Goal: Task Accomplishment & Management: Use online tool/utility

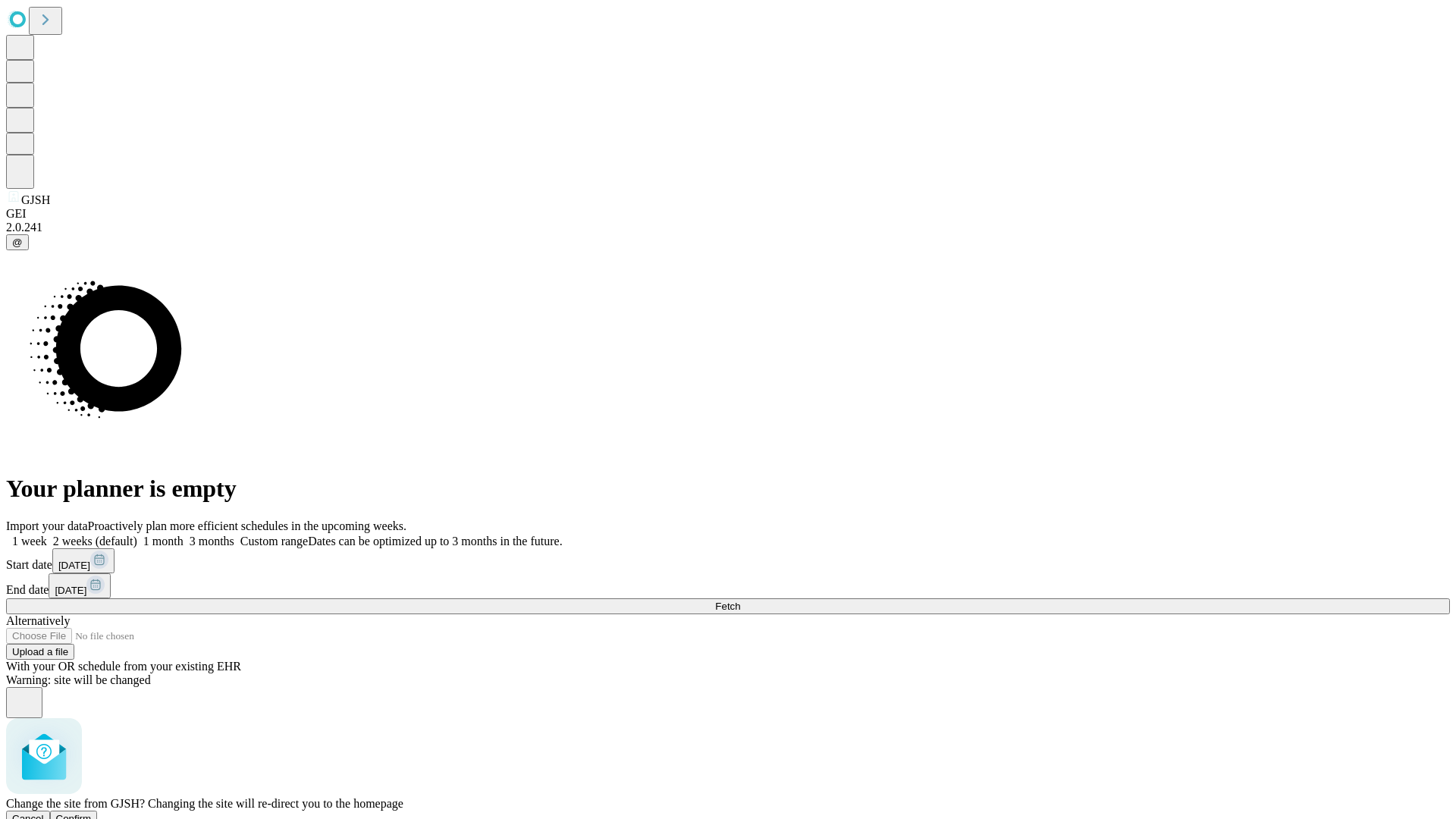
click at [92, 813] on span "Confirm" at bounding box center [74, 818] width 36 height 12
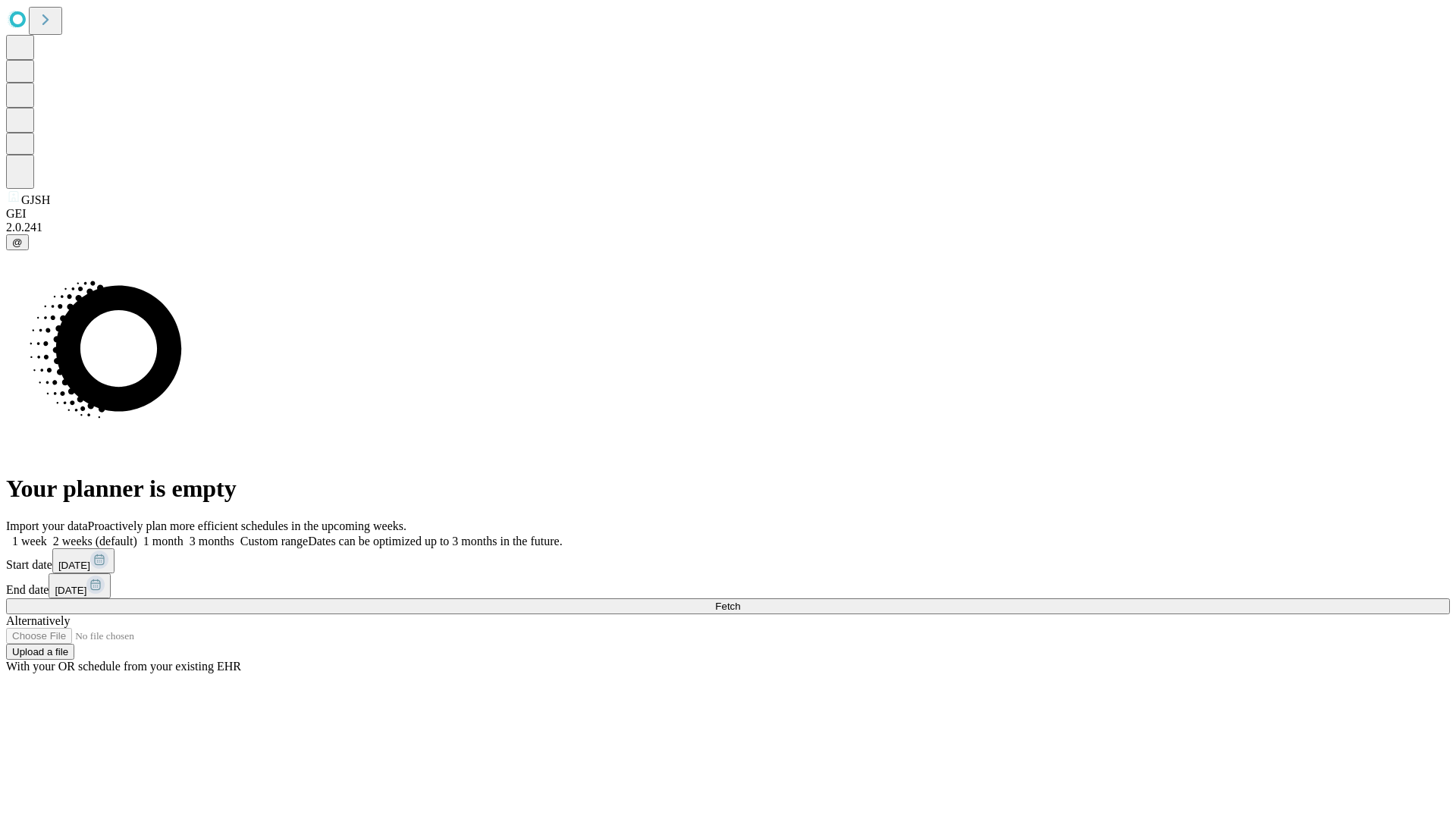
click at [47, 535] on label "1 week" at bounding box center [27, 541] width 41 height 13
click at [740, 601] on span "Fetch" at bounding box center [728, 606] width 25 height 12
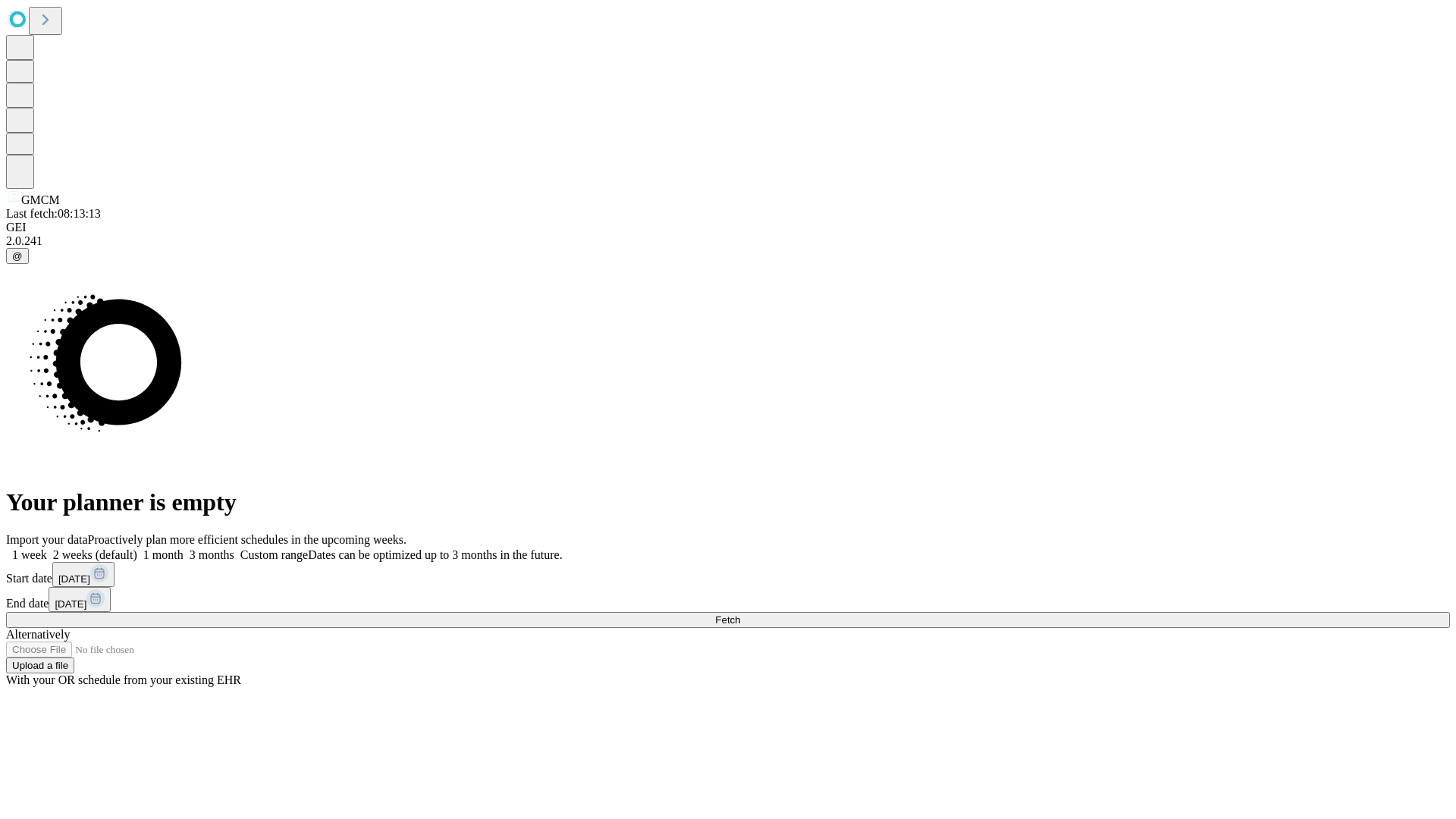
click at [47, 548] on label "1 week" at bounding box center [27, 555] width 41 height 13
click at [740, 614] on span "Fetch" at bounding box center [728, 619] width 25 height 12
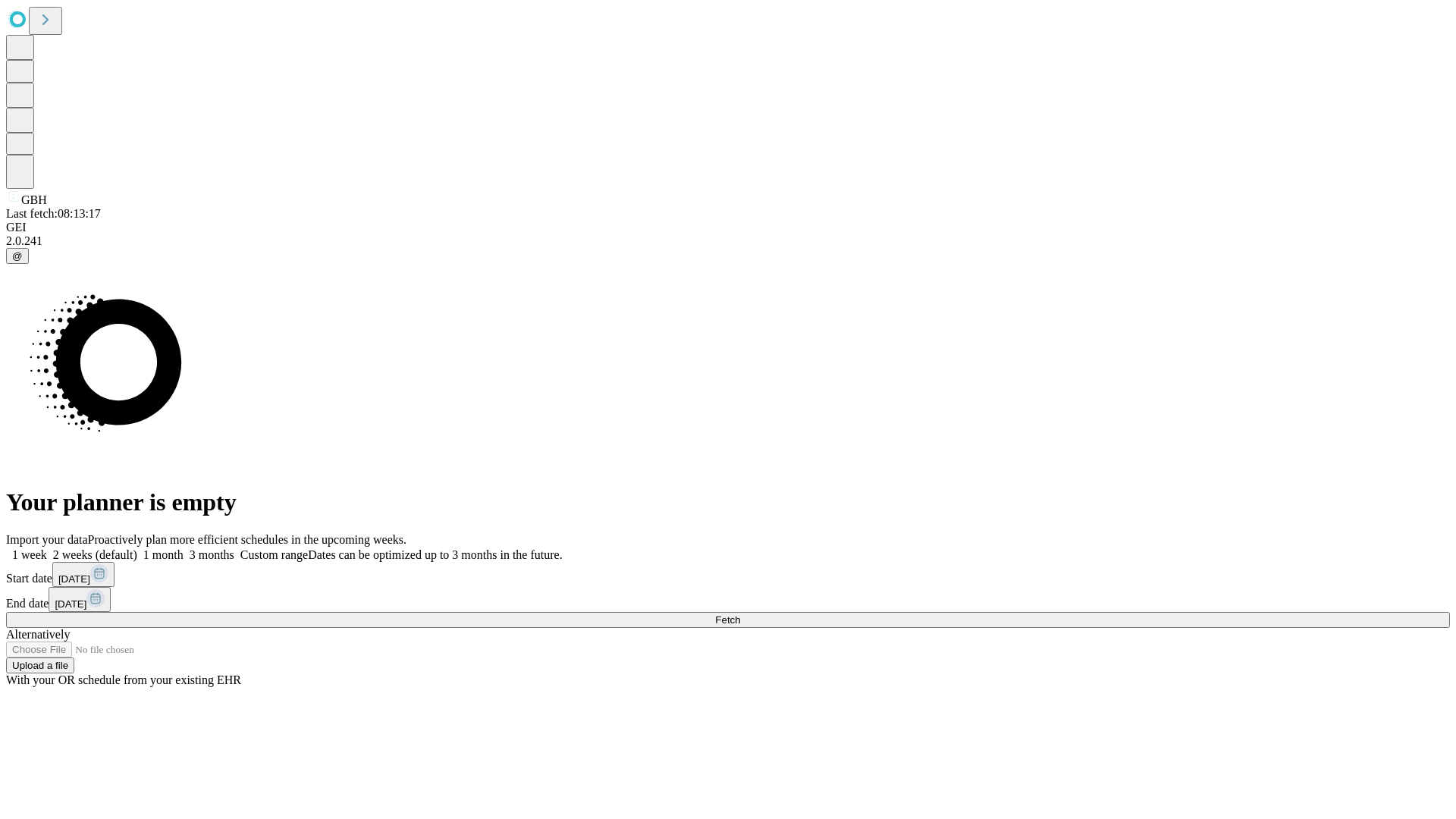
click at [47, 548] on label "1 week" at bounding box center [27, 555] width 41 height 13
click at [740, 614] on span "Fetch" at bounding box center [728, 619] width 25 height 12
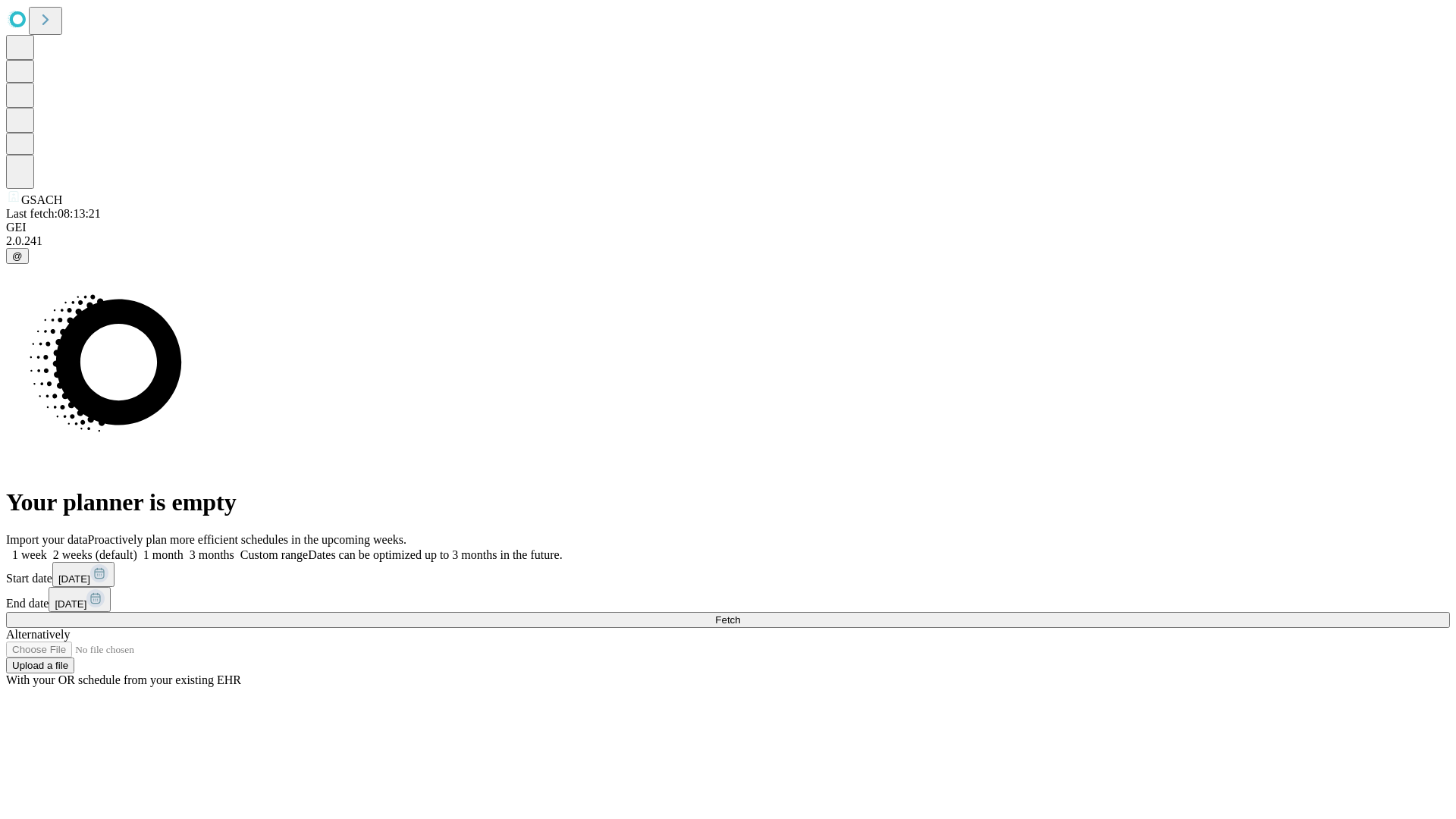
click at [47, 548] on label "1 week" at bounding box center [27, 555] width 41 height 13
click at [740, 614] on span "Fetch" at bounding box center [728, 619] width 25 height 12
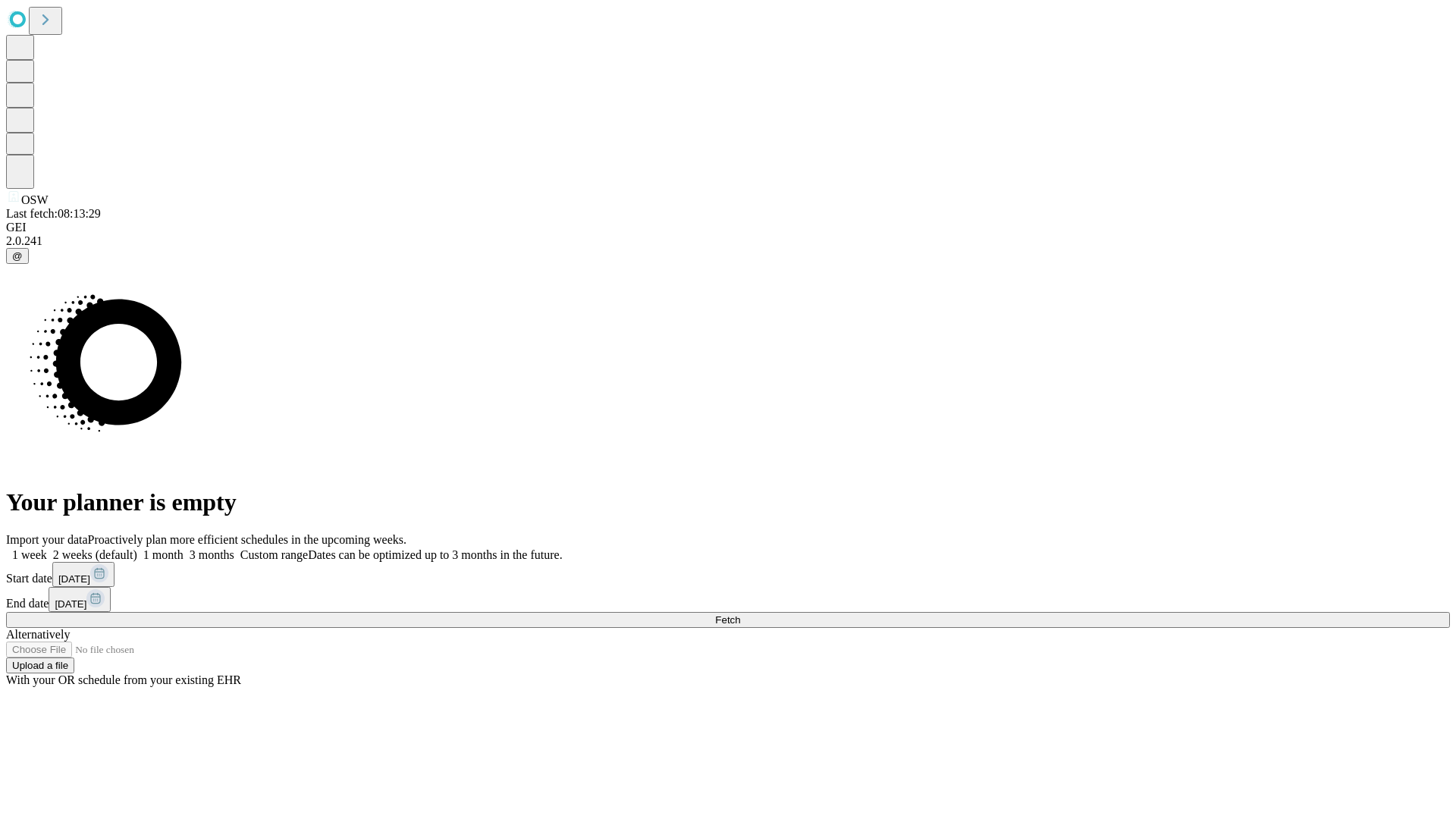
click at [47, 548] on label "1 week" at bounding box center [27, 555] width 41 height 13
click at [740, 614] on span "Fetch" at bounding box center [728, 619] width 25 height 12
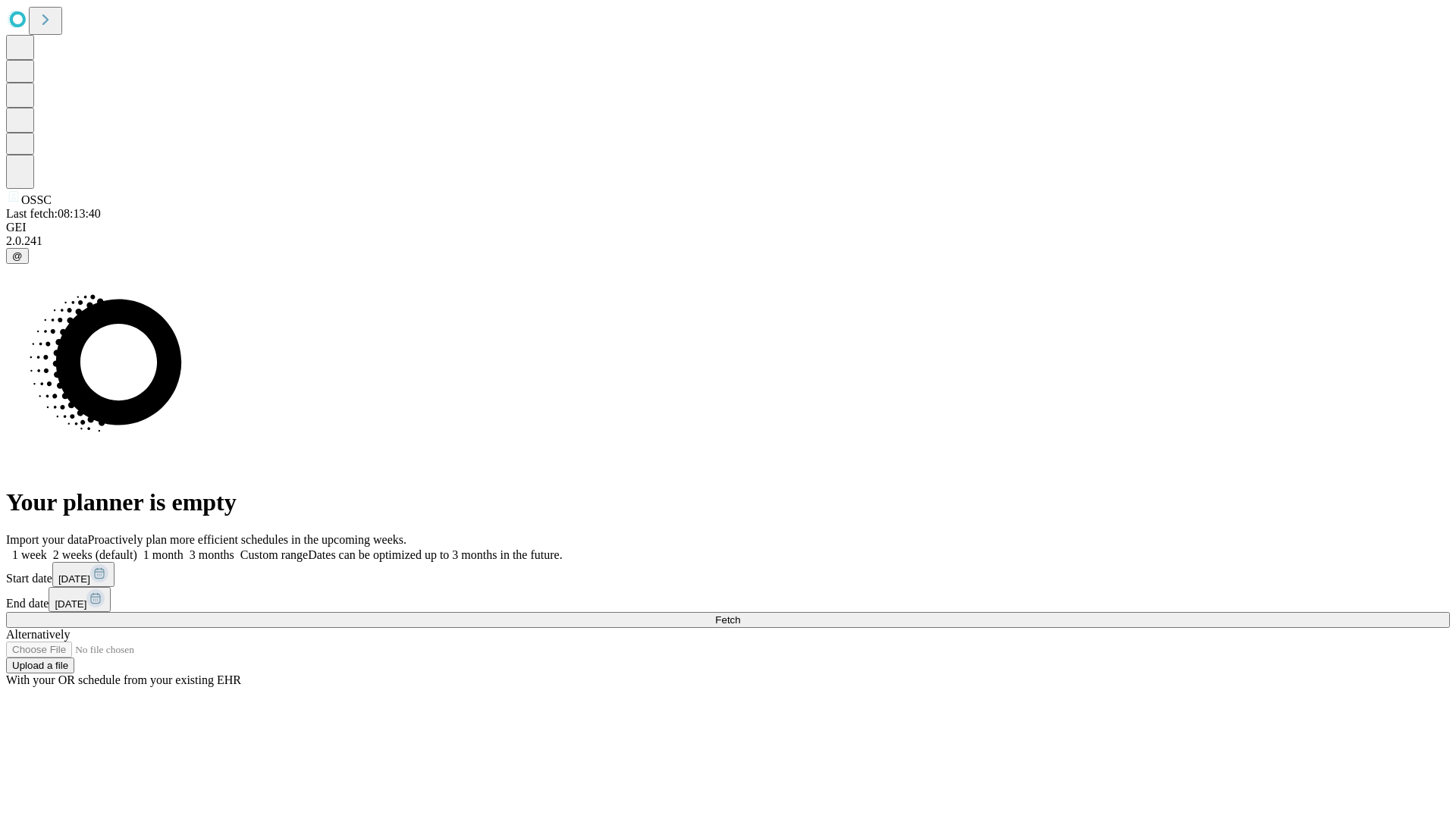
click at [47, 548] on label "1 week" at bounding box center [27, 555] width 41 height 13
click at [740, 614] on span "Fetch" at bounding box center [728, 619] width 25 height 12
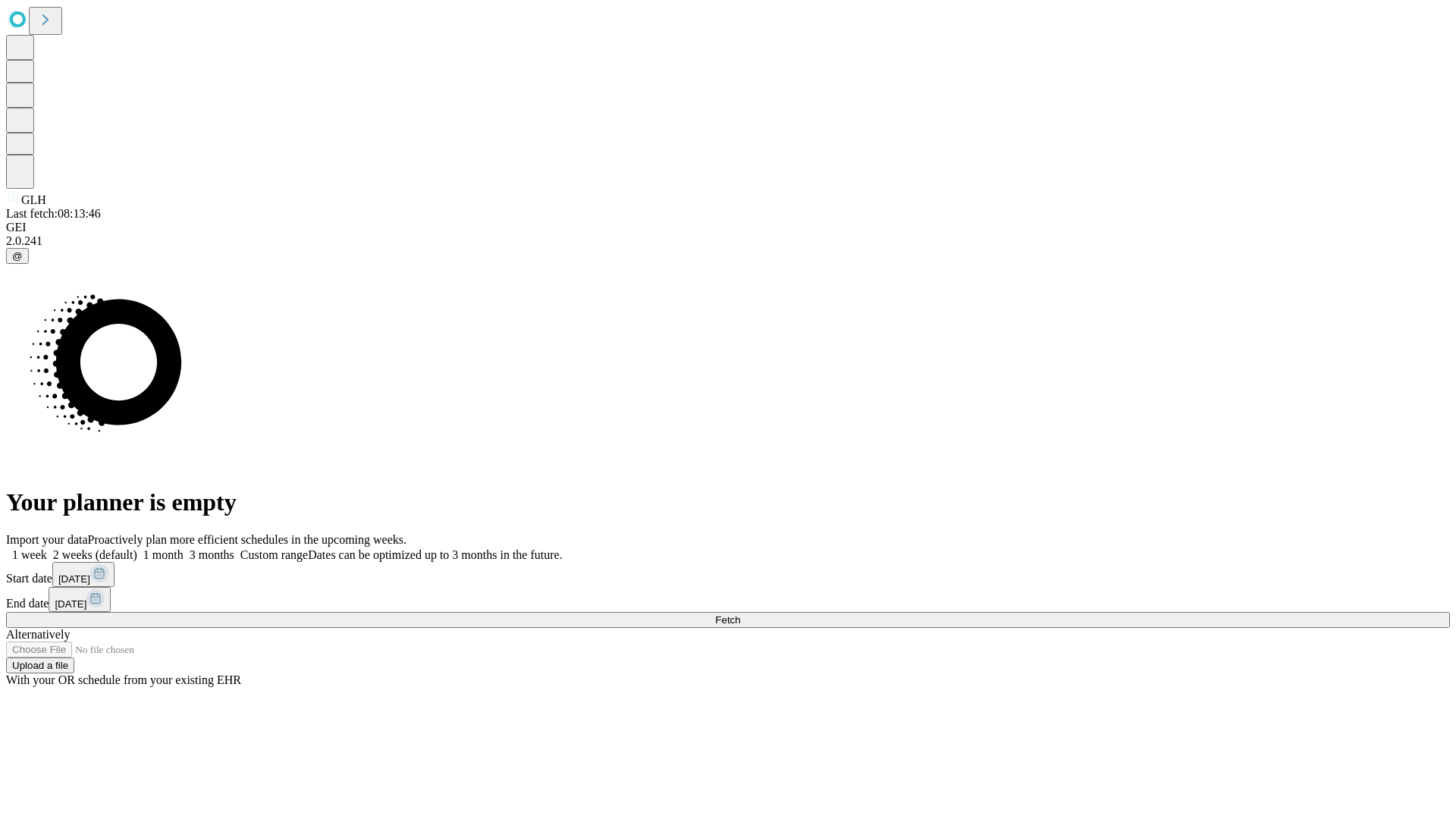
click at [47, 548] on label "1 week" at bounding box center [27, 555] width 41 height 13
click at [740, 614] on span "Fetch" at bounding box center [728, 619] width 25 height 12
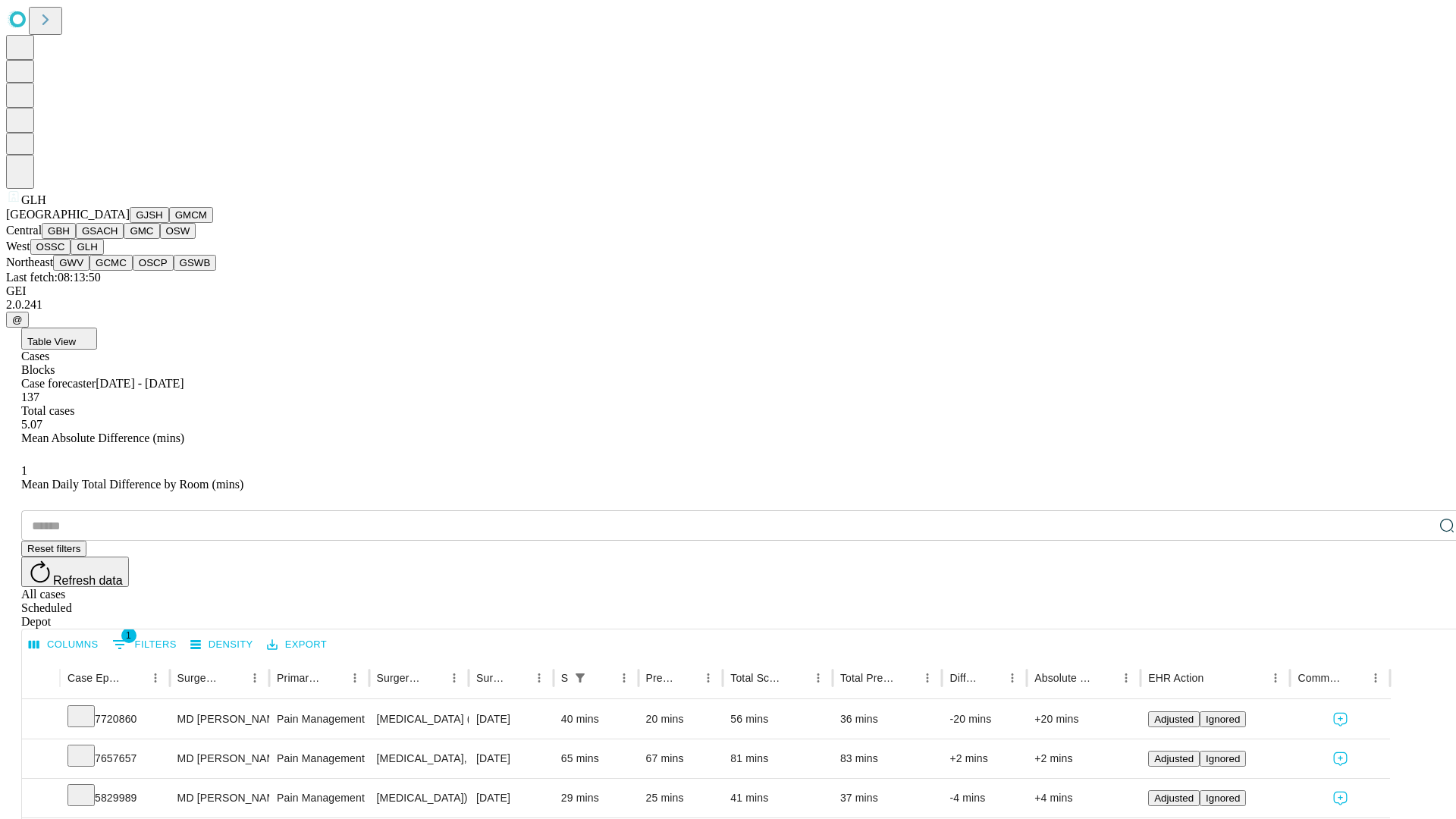
click at [90, 271] on button "GWV" at bounding box center [71, 263] width 36 height 16
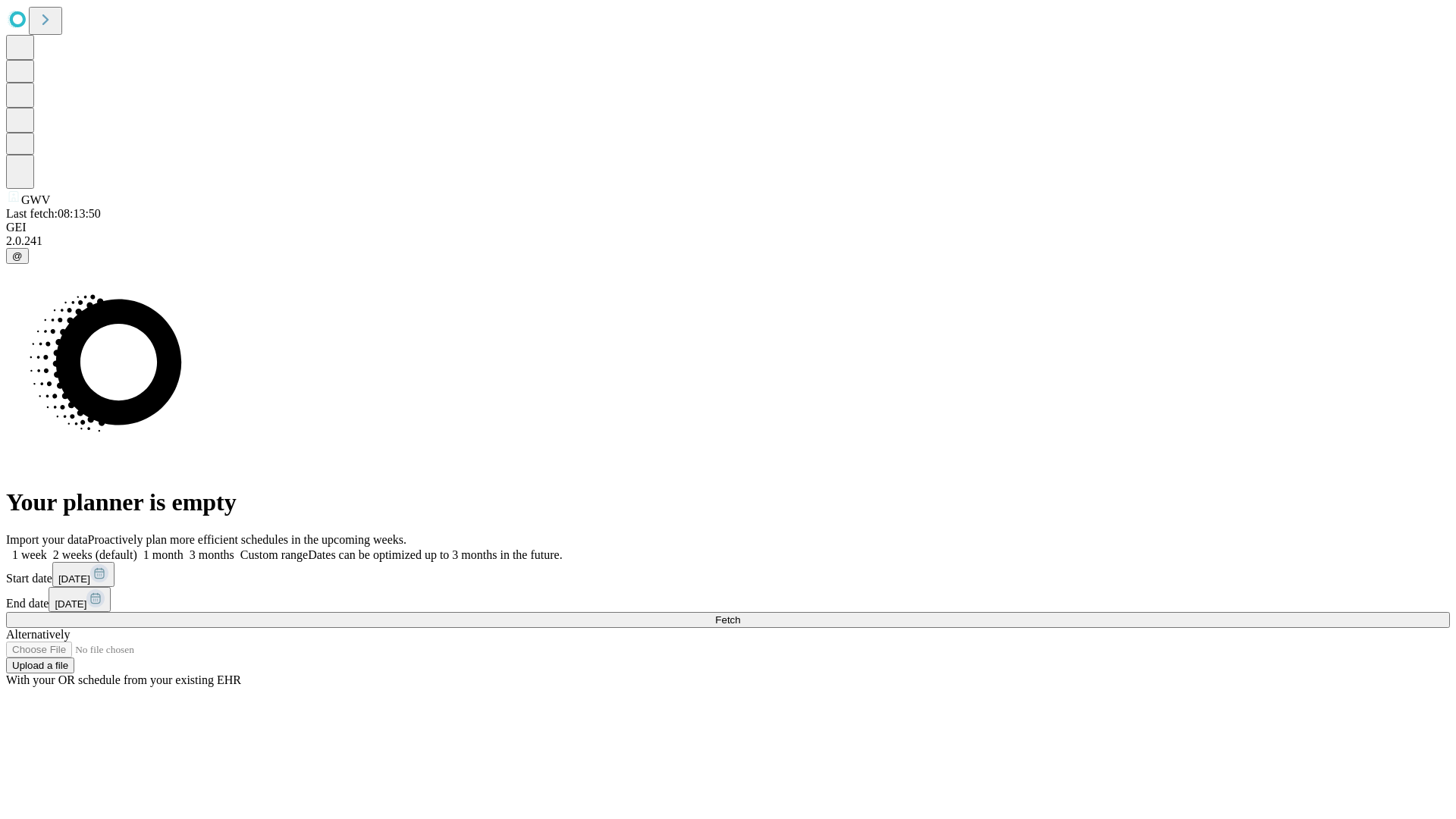
click at [47, 548] on label "1 week" at bounding box center [27, 555] width 41 height 13
click at [740, 614] on span "Fetch" at bounding box center [728, 619] width 25 height 12
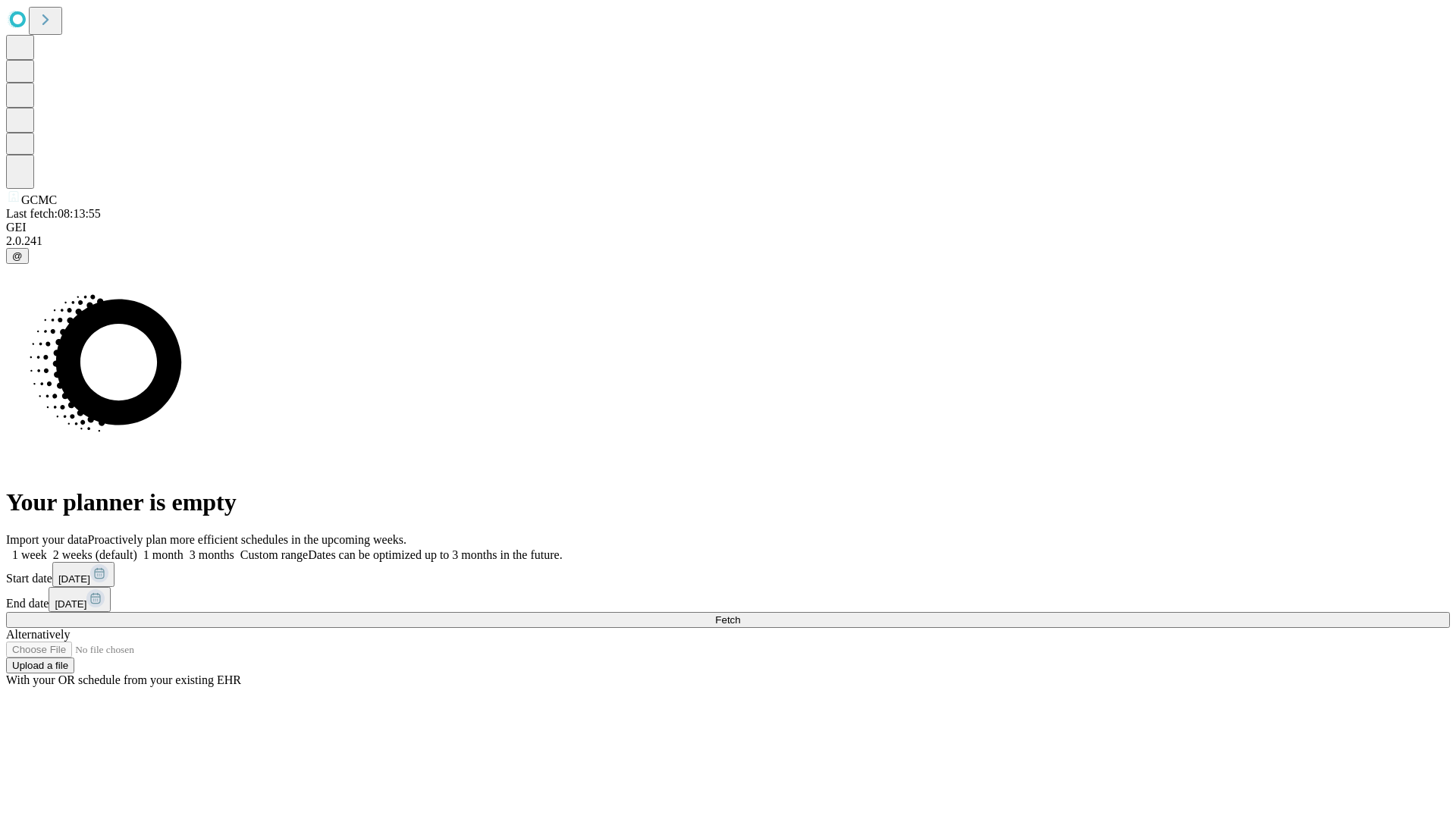
click at [47, 548] on label "1 week" at bounding box center [27, 555] width 41 height 13
click at [740, 614] on span "Fetch" at bounding box center [728, 619] width 25 height 12
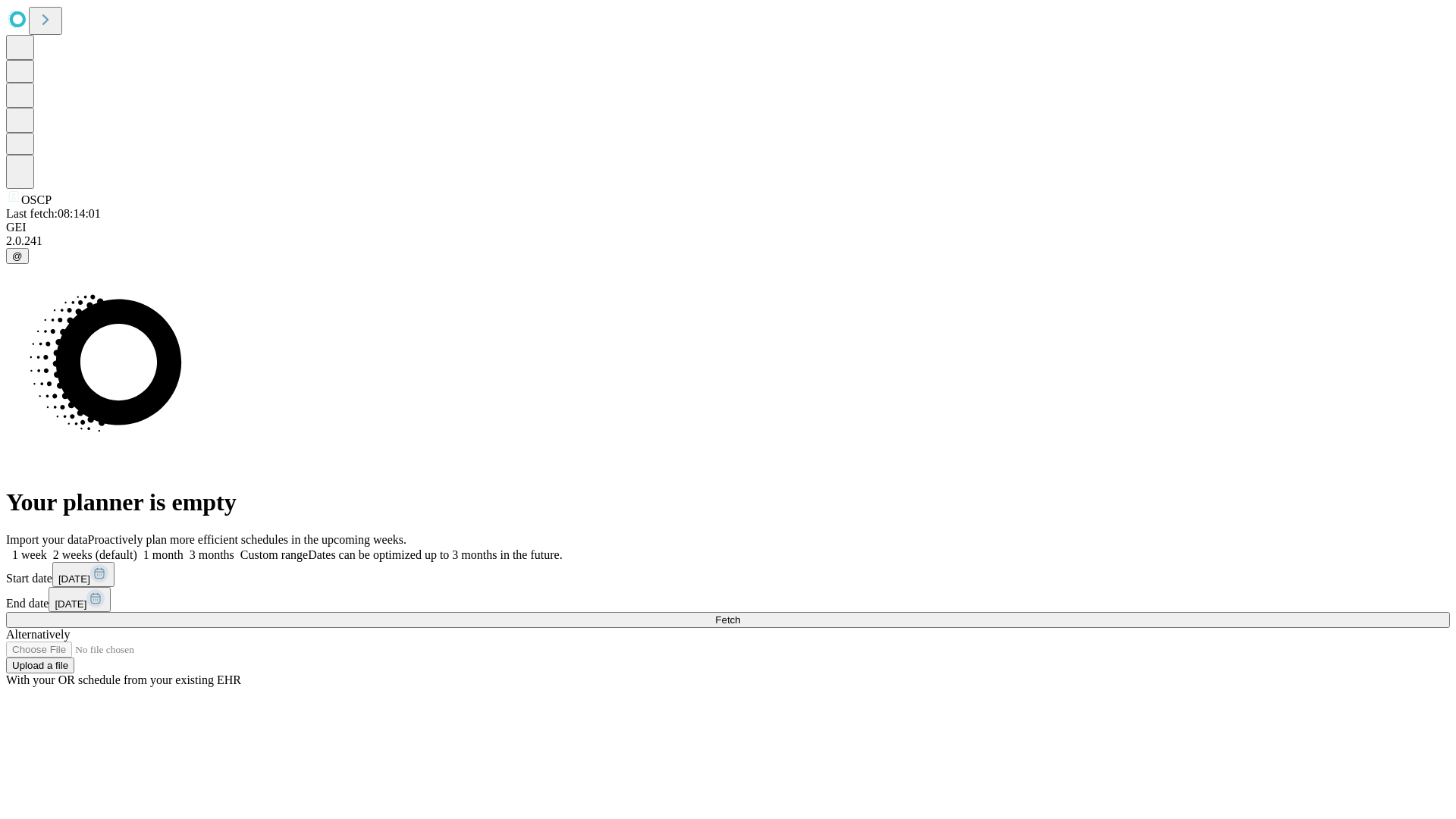
click at [47, 548] on label "1 week" at bounding box center [27, 555] width 41 height 13
click at [740, 614] on span "Fetch" at bounding box center [728, 619] width 25 height 12
